Goal: Task Accomplishment & Management: Manage account settings

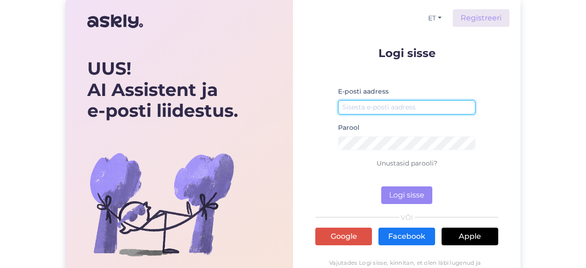
click at [382, 107] on input "email" at bounding box center [406, 107] width 137 height 14
type input "[EMAIL_ADDRESS][DOMAIN_NAME]"
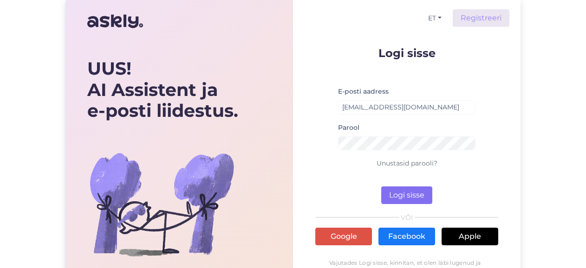
click at [400, 204] on div "Logi sisse E-posti aadress [EMAIL_ADDRESS][DOMAIN_NAME] Parool Unustasid parool…" at bounding box center [406, 173] width 183 height 253
click at [401, 199] on button "Logi sisse" at bounding box center [406, 196] width 51 height 18
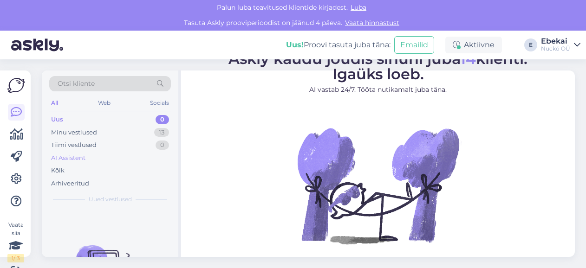
click at [63, 157] on div "AI Assistent" at bounding box center [68, 158] width 34 height 9
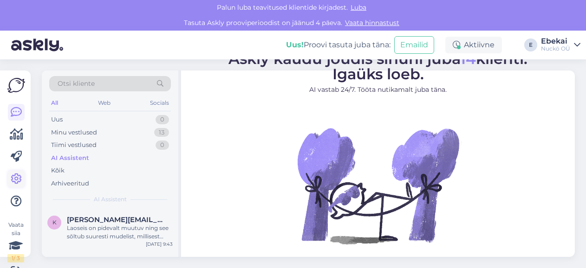
click at [19, 183] on icon at bounding box center [16, 179] width 11 height 11
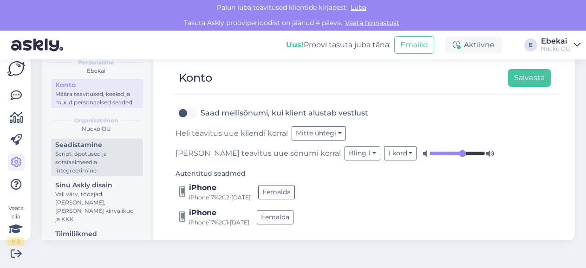
scroll to position [46, 0]
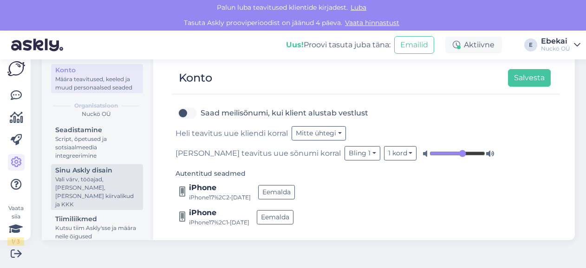
click at [92, 193] on div "Vali värv, tööajad, [PERSON_NAME], [PERSON_NAME] kiirvalikud ja KKK" at bounding box center [97, 191] width 84 height 33
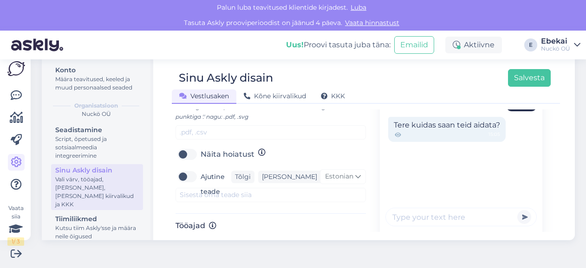
scroll to position [433, 0]
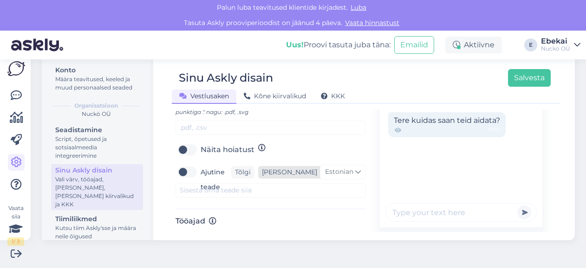
click at [350, 167] on span "Estonian" at bounding box center [339, 172] width 28 height 10
click at [204, 233] on span "[PERSON_NAME]" at bounding box center [221, 238] width 64 height 11
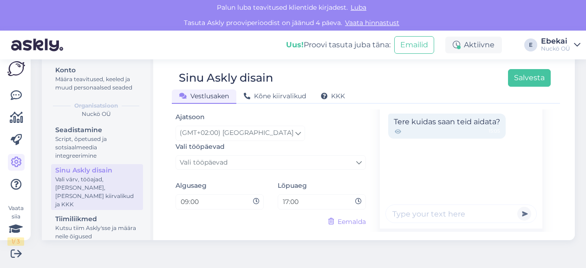
scroll to position [508, 0]
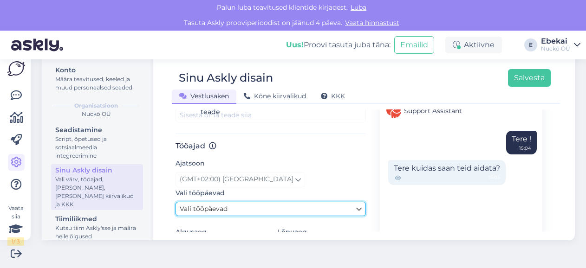
click at [333, 202] on link "Vali tööpäevad" at bounding box center [270, 209] width 190 height 14
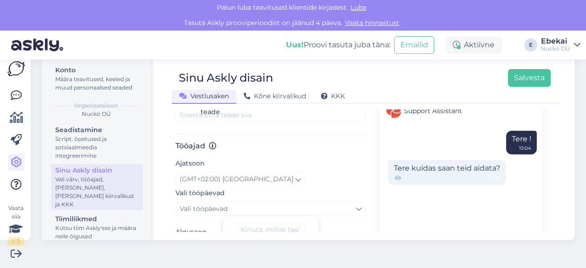
click at [322, 158] on div "Ajatsoon (GMT+02:00) [GEOGRAPHIC_DATA]" at bounding box center [270, 172] width 190 height 29
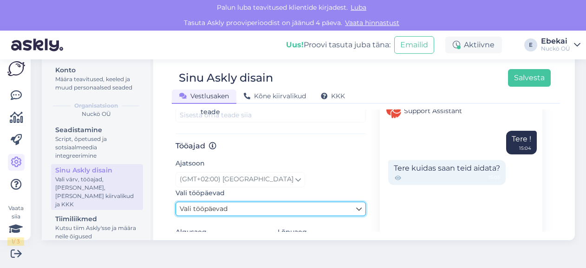
click at [321, 202] on link "Vali tööpäevad" at bounding box center [270, 209] width 190 height 14
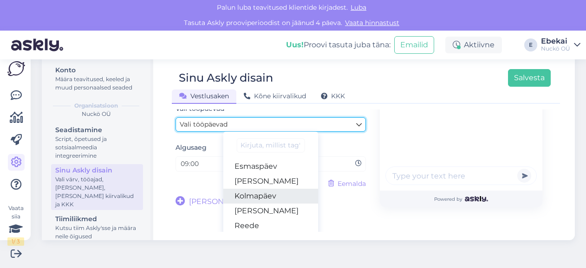
scroll to position [579, 0]
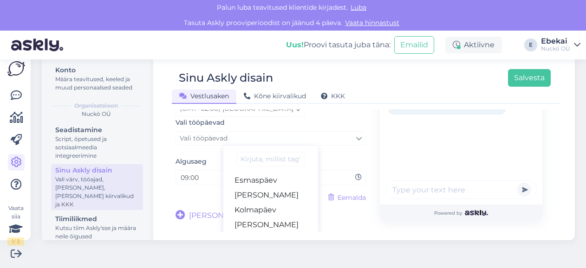
click at [205, 173] on input "09:00" at bounding box center [216, 178] width 73 height 11
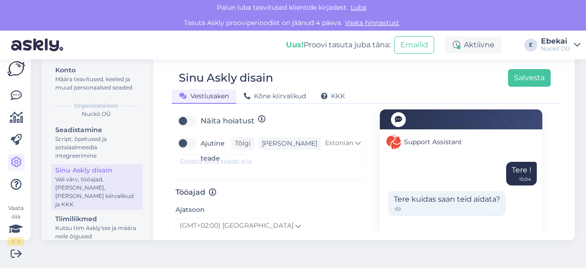
scroll to position [555, 0]
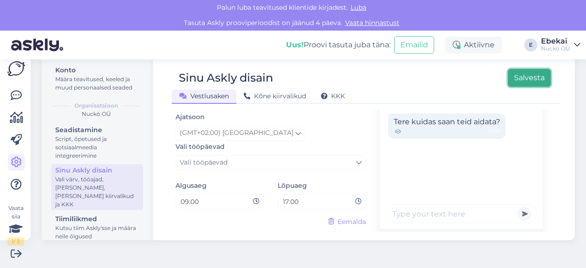
click at [528, 72] on button "Salvesta" at bounding box center [529, 78] width 43 height 18
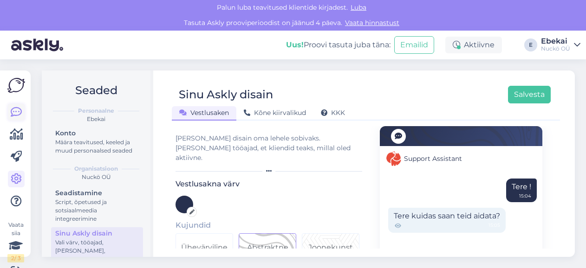
click at [14, 111] on icon at bounding box center [16, 112] width 11 height 11
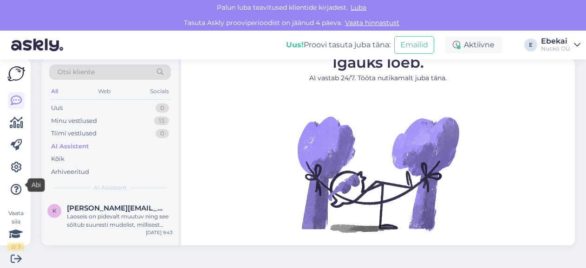
scroll to position [17, 0]
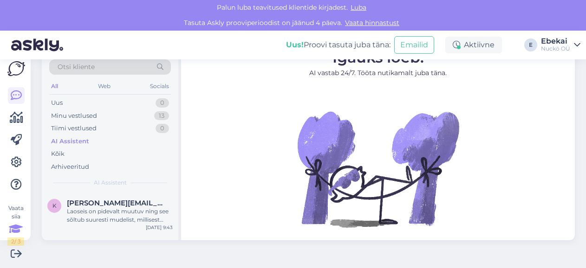
click at [21, 227] on icon at bounding box center [16, 229] width 14 height 17
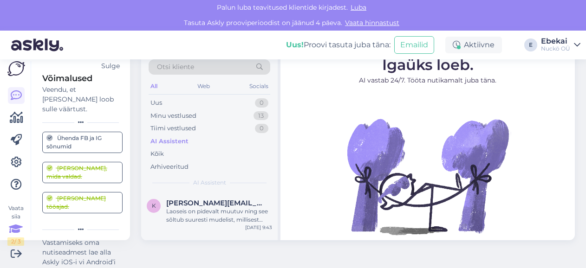
click at [60, 164] on div "[PERSON_NAME], mida valdad." at bounding box center [82, 172] width 72 height 17
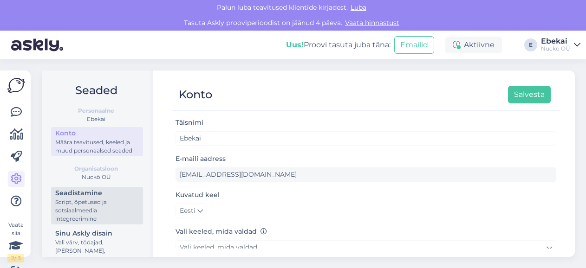
click at [58, 217] on div "Script, õpetused ja sotsiaalmeedia integreerimine" at bounding box center [97, 210] width 84 height 25
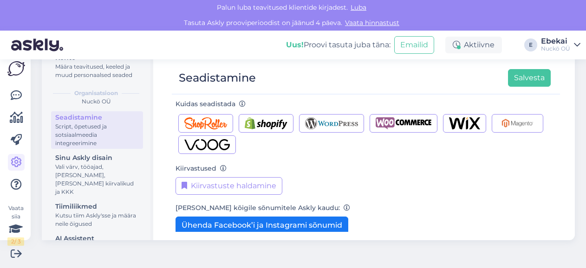
scroll to position [93, 0]
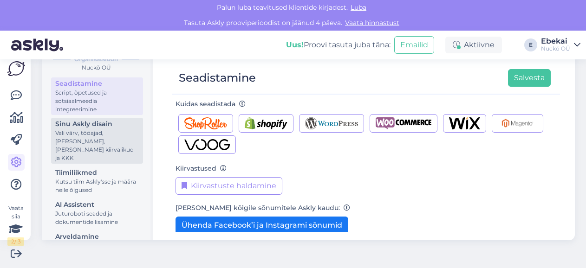
click at [77, 129] on div "Sinu Askly disain" at bounding box center [97, 124] width 84 height 10
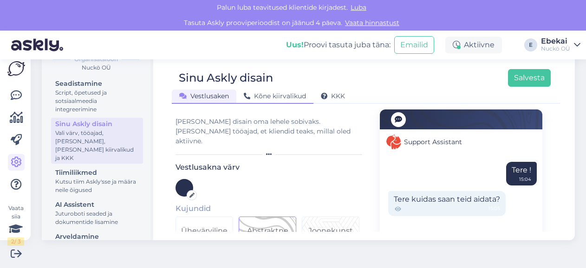
click at [294, 97] on span "Kõne kiirvalikud" at bounding box center [275, 96] width 62 height 8
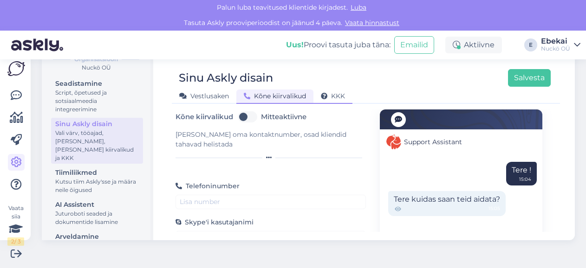
click at [329, 98] on span "KKK" at bounding box center [333, 96] width 24 height 8
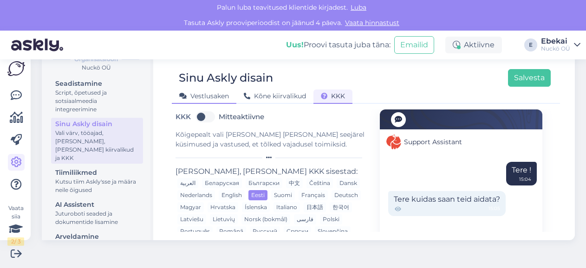
click at [204, 97] on span "Vestlusaken" at bounding box center [204, 96] width 50 height 8
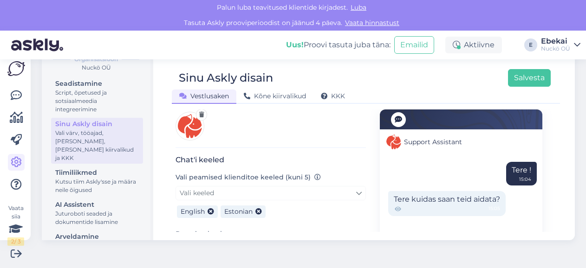
scroll to position [186, 0]
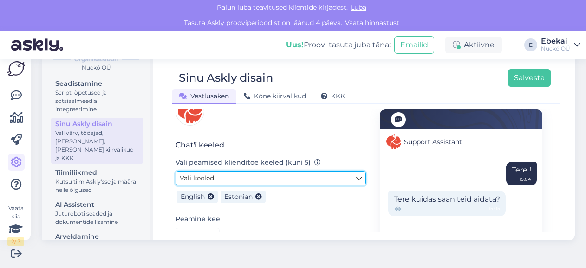
click at [356, 174] on icon at bounding box center [359, 179] width 6 height 10
click at [277, 171] on link "Vali keeled" at bounding box center [270, 178] width 190 height 14
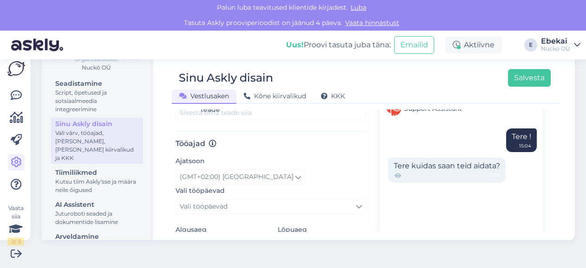
scroll to position [555, 0]
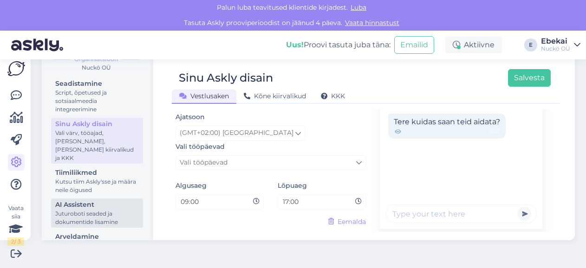
click at [79, 216] on div "Juturoboti seaded ja dokumentide lisamine" at bounding box center [97, 218] width 84 height 17
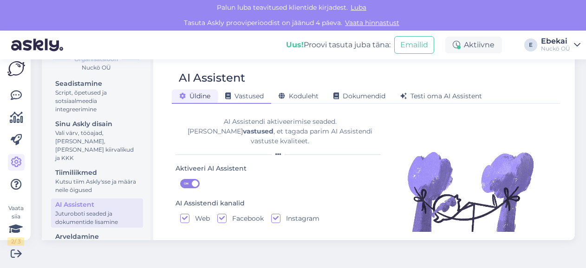
click at [238, 93] on span "Vastused" at bounding box center [244, 96] width 39 height 8
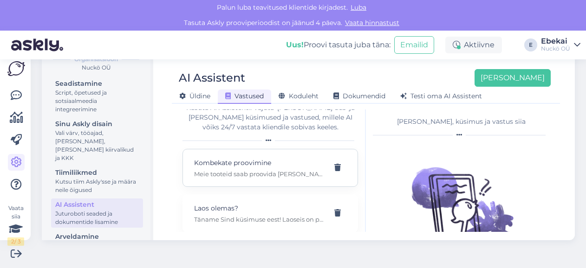
scroll to position [21, 0]
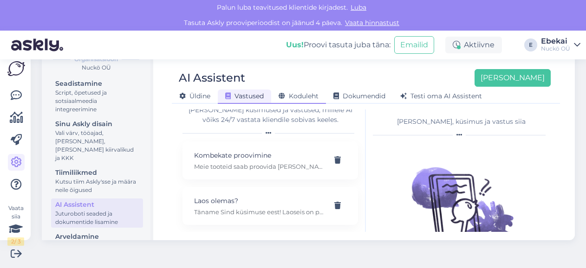
click at [293, 99] on span "Koduleht" at bounding box center [299, 96] width 40 height 8
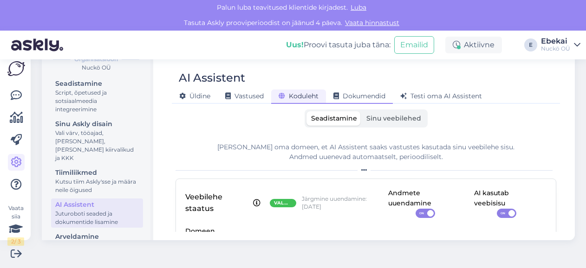
click at [354, 92] on span "Dokumendid" at bounding box center [359, 96] width 52 height 8
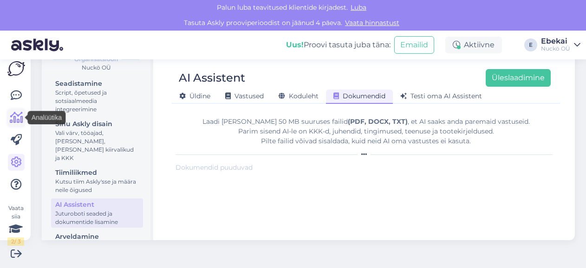
click at [18, 122] on icon at bounding box center [16, 117] width 13 height 11
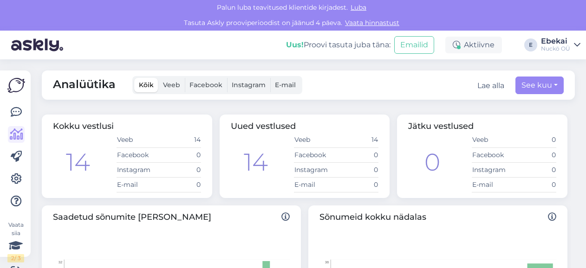
click at [110, 48] on div "Uus! Proovi tasuta [PERSON_NAME]: Emailid Aktiivne E Ebekai Nuckö OÜ" at bounding box center [293, 45] width 586 height 29
click at [16, 115] on icon at bounding box center [16, 112] width 11 height 11
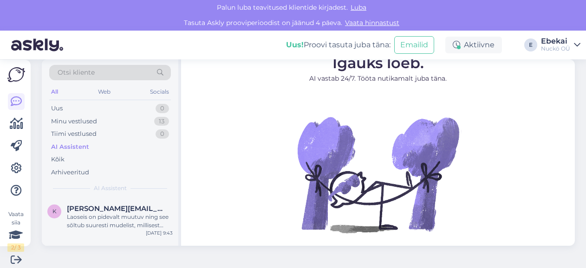
scroll to position [17, 0]
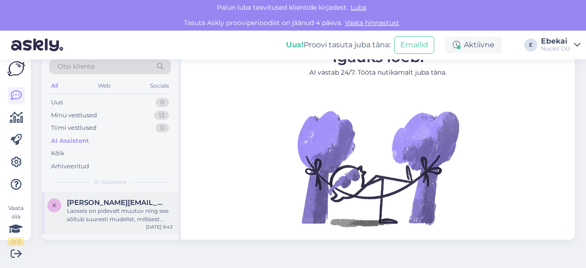
click at [86, 214] on div "Laoseis on pidevalt muutuv ning see sõltub suuresti mudelist, millisest mudelis…" at bounding box center [120, 215] width 106 height 17
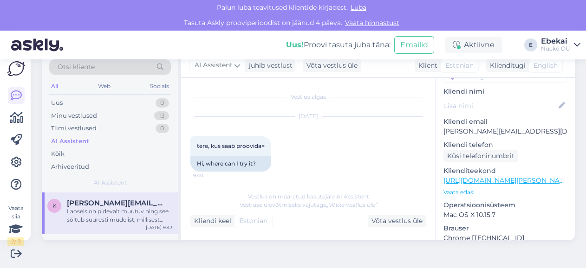
scroll to position [0, 0]
